Goal: Task Accomplishment & Management: Manage account settings

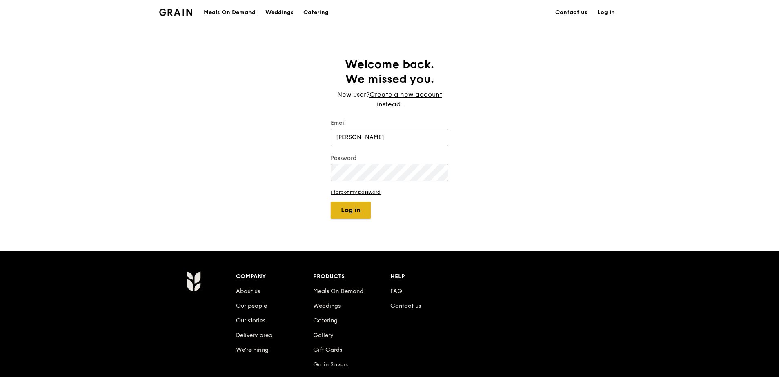
click at [349, 217] on button "Log in" at bounding box center [351, 210] width 40 height 17
drag, startPoint x: 379, startPoint y: 138, endPoint x: 302, endPoint y: 147, distance: 77.7
click at [299, 147] on div "Welcome back. We missed you. New user? Create a new account instead. Email [PER…" at bounding box center [389, 138] width 779 height 162
type input "[PERSON_NAME][EMAIL_ADDRESS][DOMAIN_NAME]"
click at [356, 209] on button "Log in" at bounding box center [351, 210] width 40 height 17
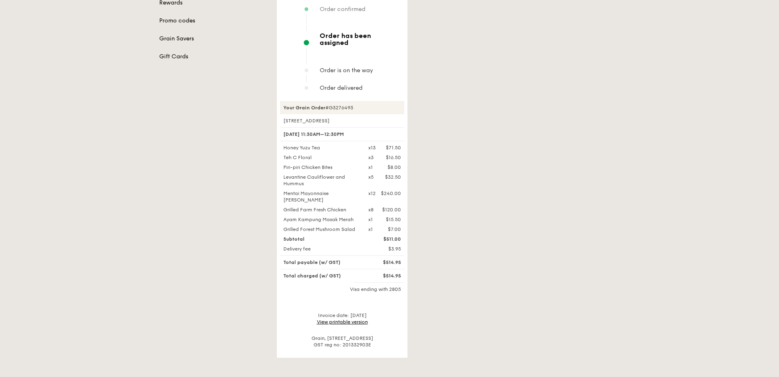
scroll to position [163, 0]
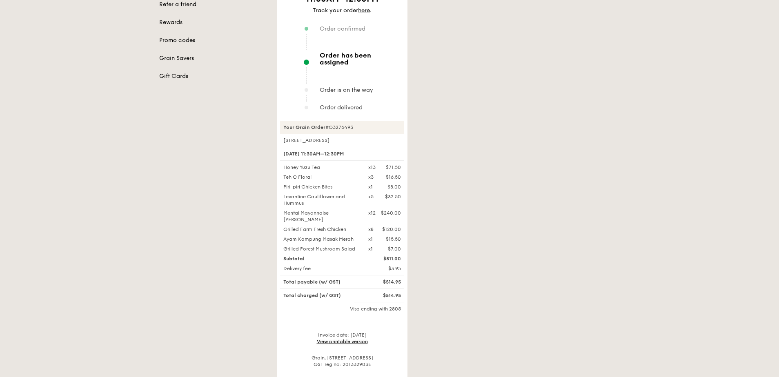
click at [356, 339] on link "View printable version" at bounding box center [342, 342] width 51 height 6
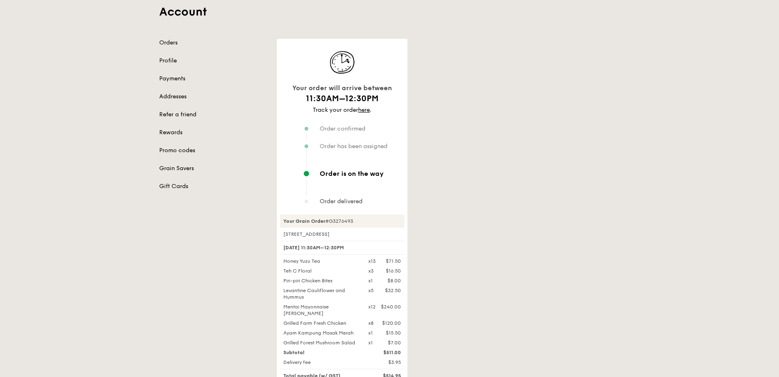
scroll to position [0, 0]
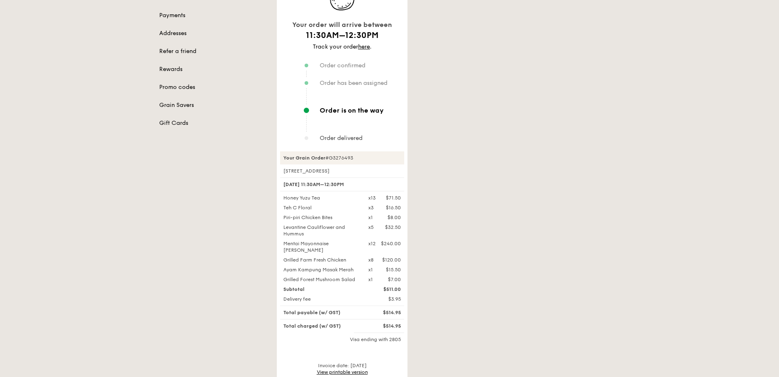
scroll to position [163, 0]
